Goal: Task Accomplishment & Management: Manage account settings

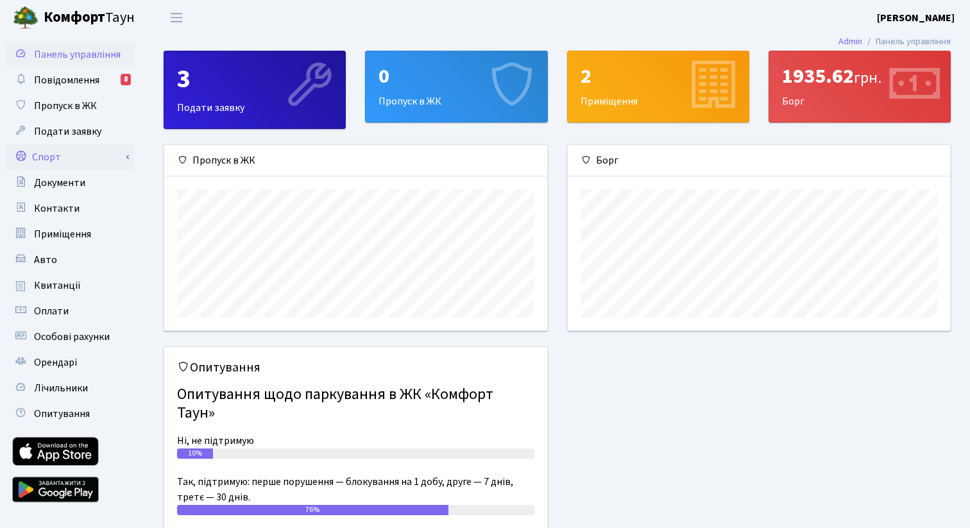
click at [62, 151] on link "Спорт" at bounding box center [70, 157] width 128 height 26
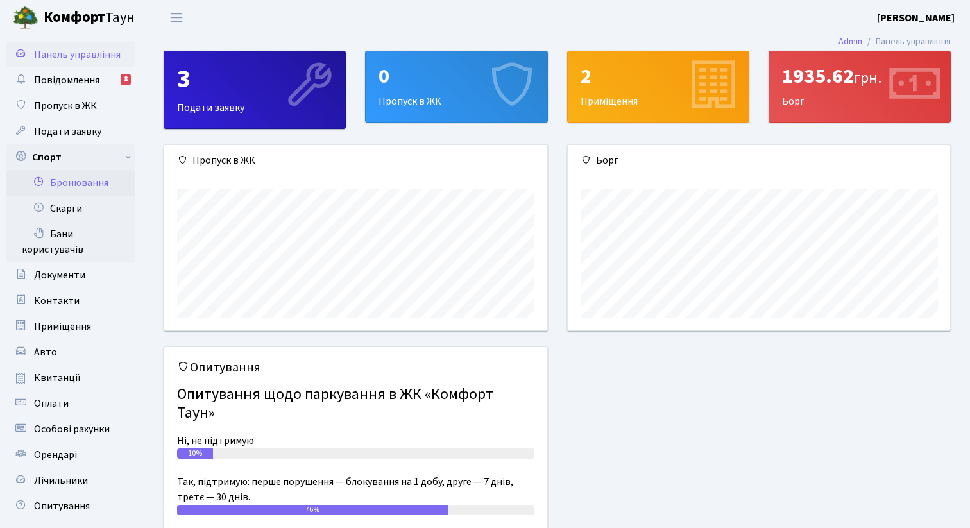
click at [71, 178] on link "Бронювання" at bounding box center [70, 183] width 128 height 26
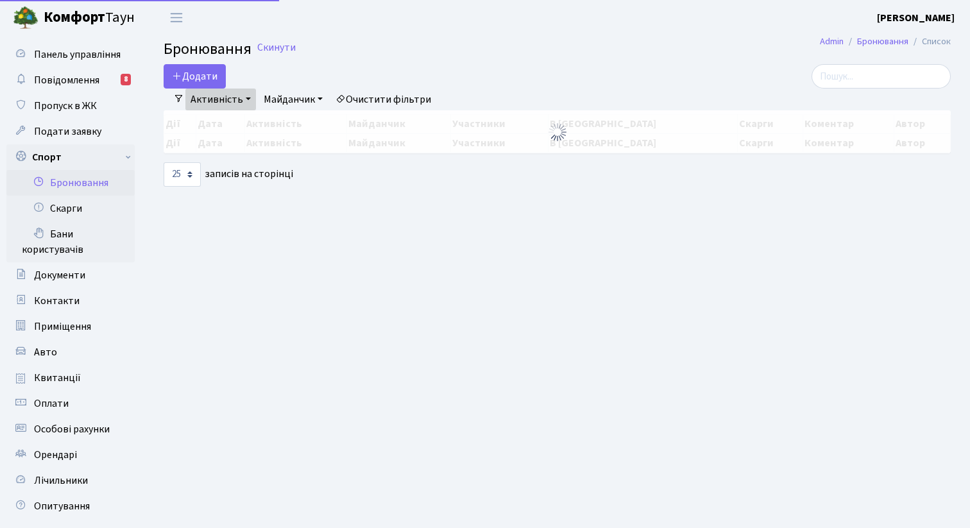
select select "25"
